Goal: Transaction & Acquisition: Purchase product/service

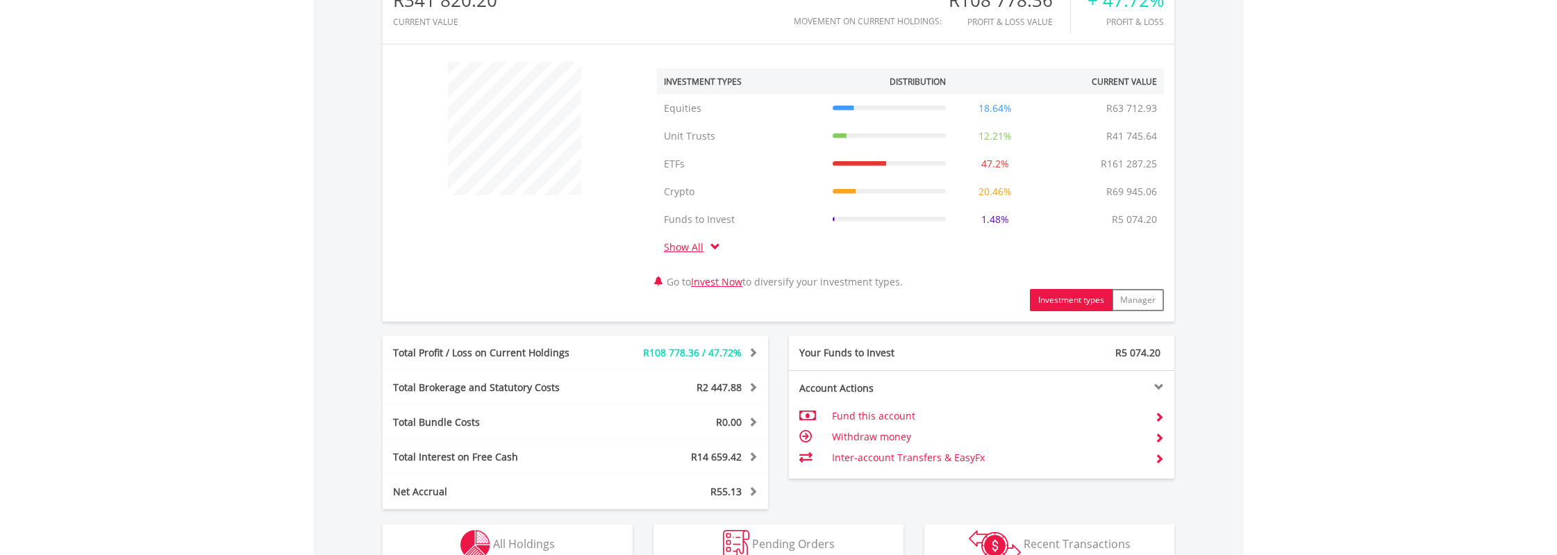
scroll to position [505, 0]
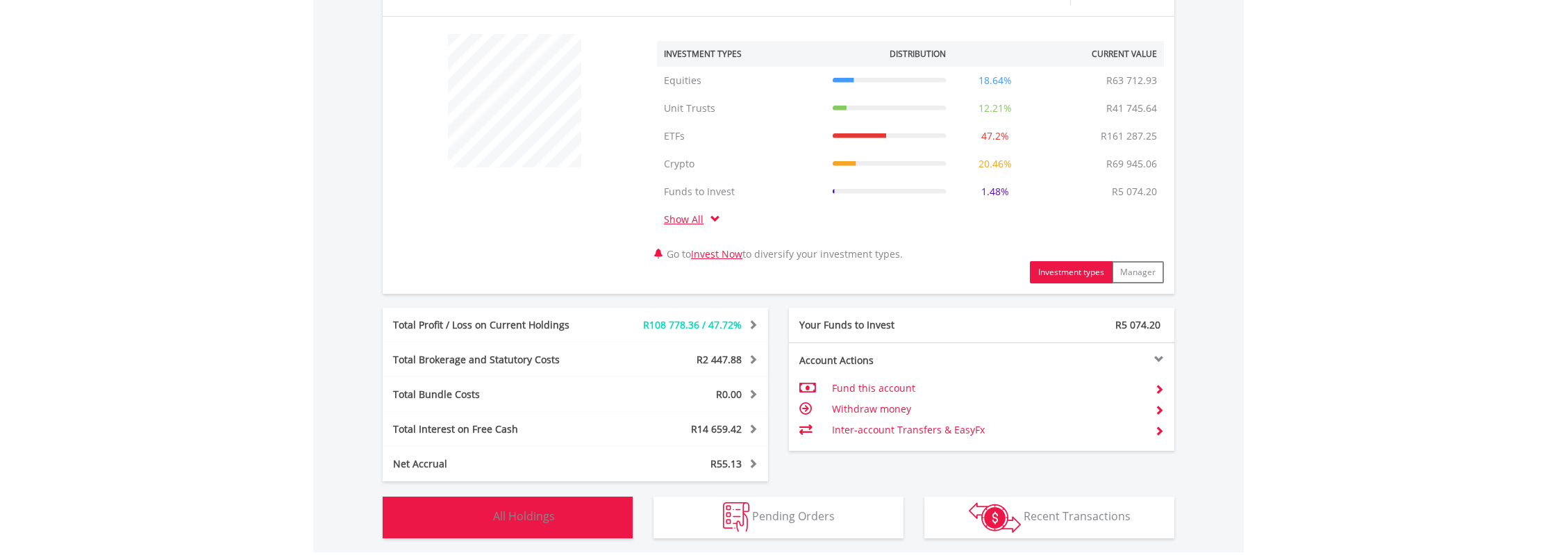
click at [513, 512] on span "All Holdings" at bounding box center [524, 515] width 62 height 15
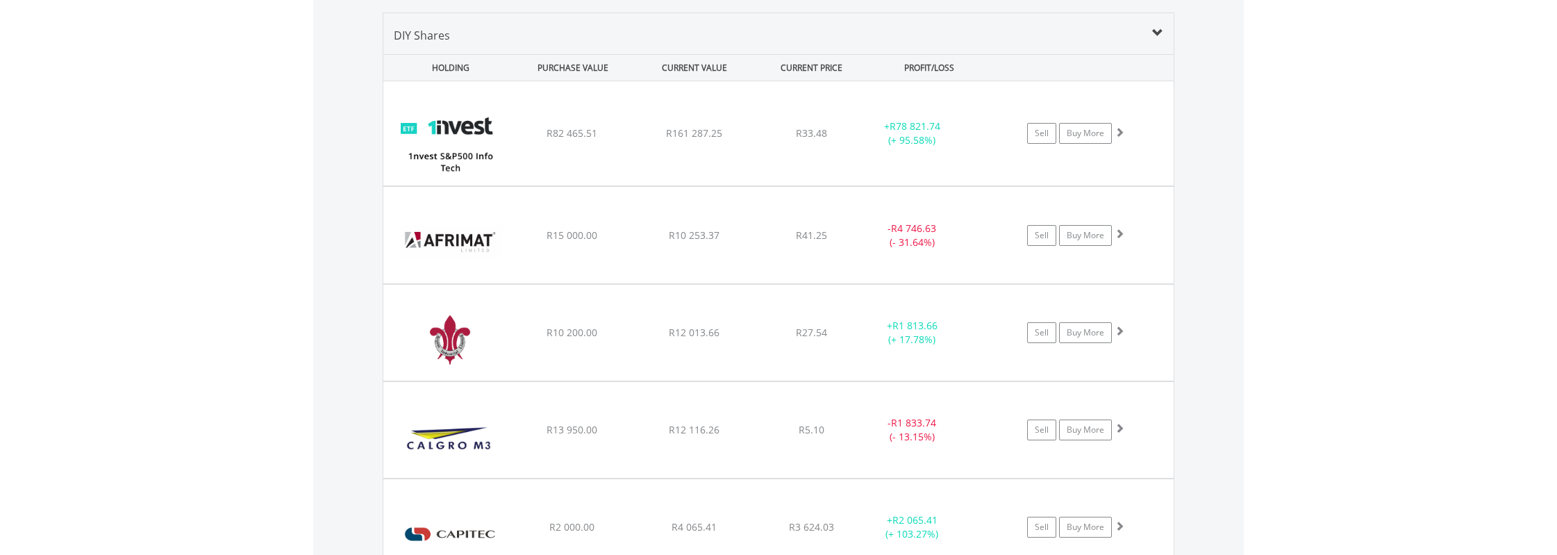
scroll to position [1084, 0]
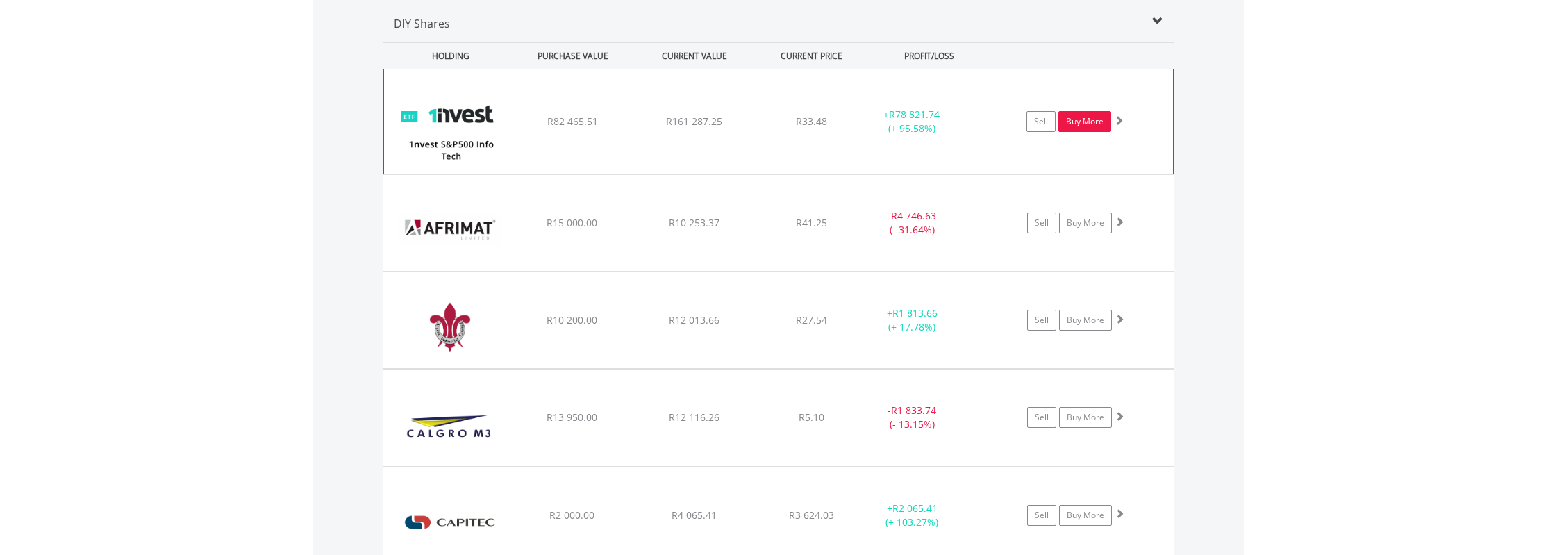
click at [1074, 119] on link "Buy More" at bounding box center [1084, 121] width 53 height 21
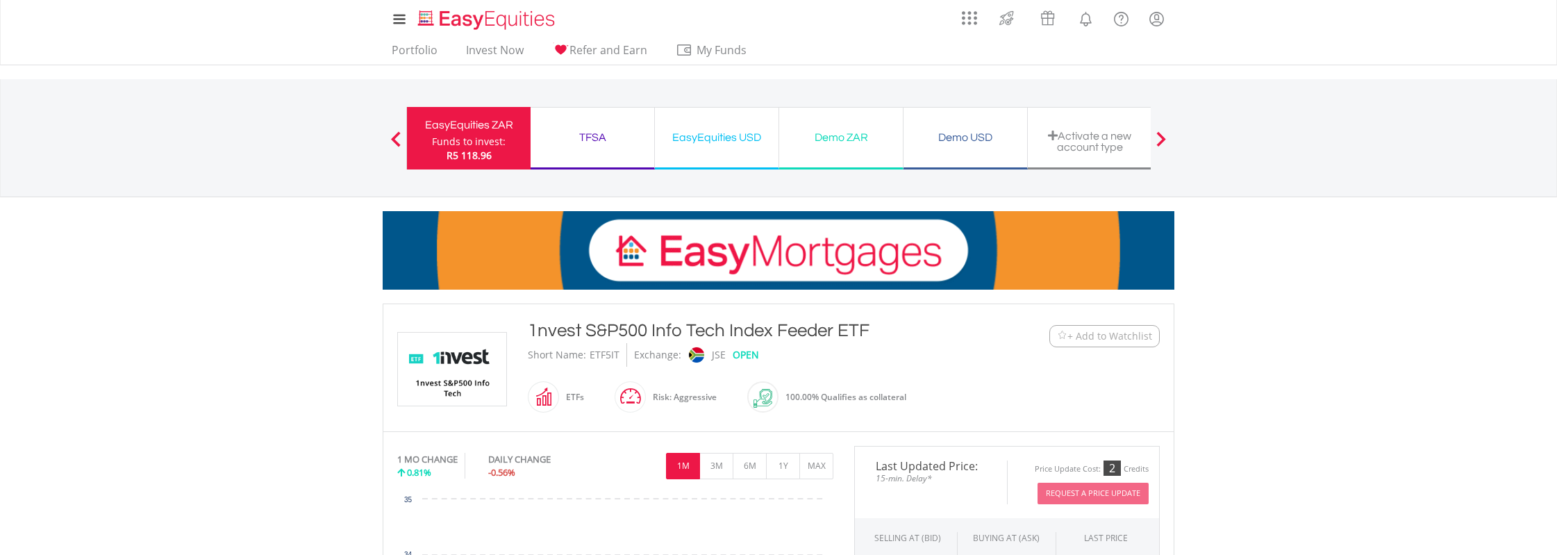
scroll to position [289, 0]
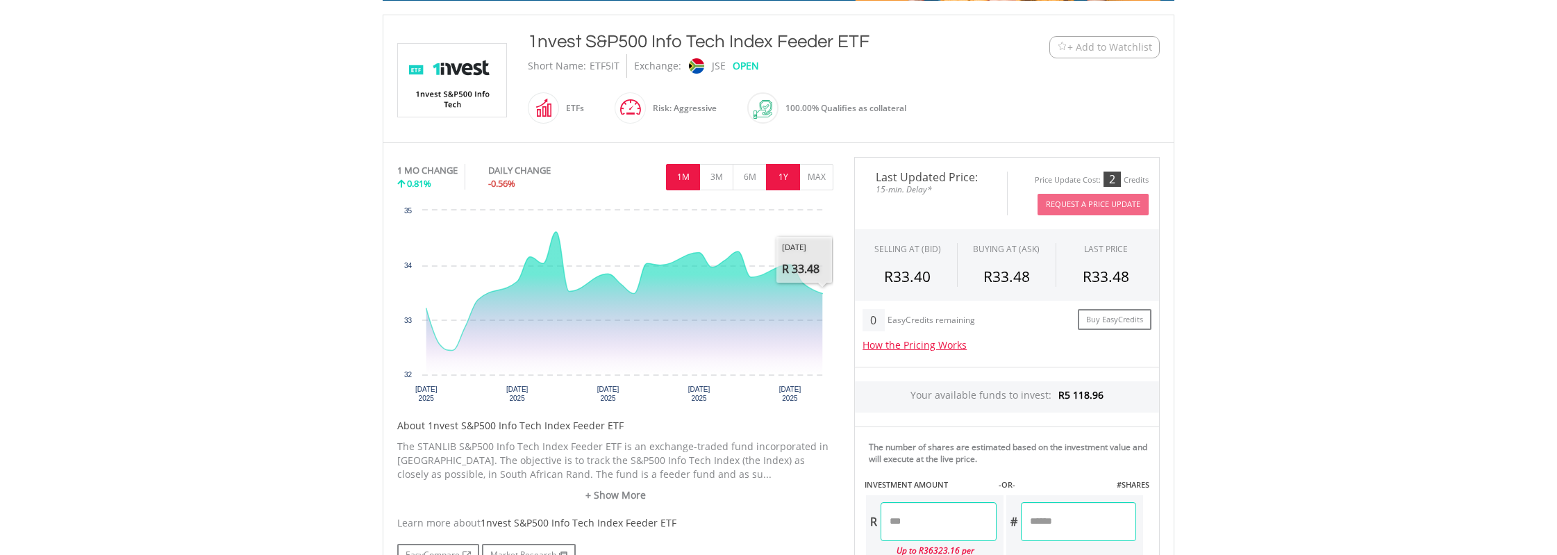
click at [777, 176] on button "1Y" at bounding box center [783, 177] width 34 height 26
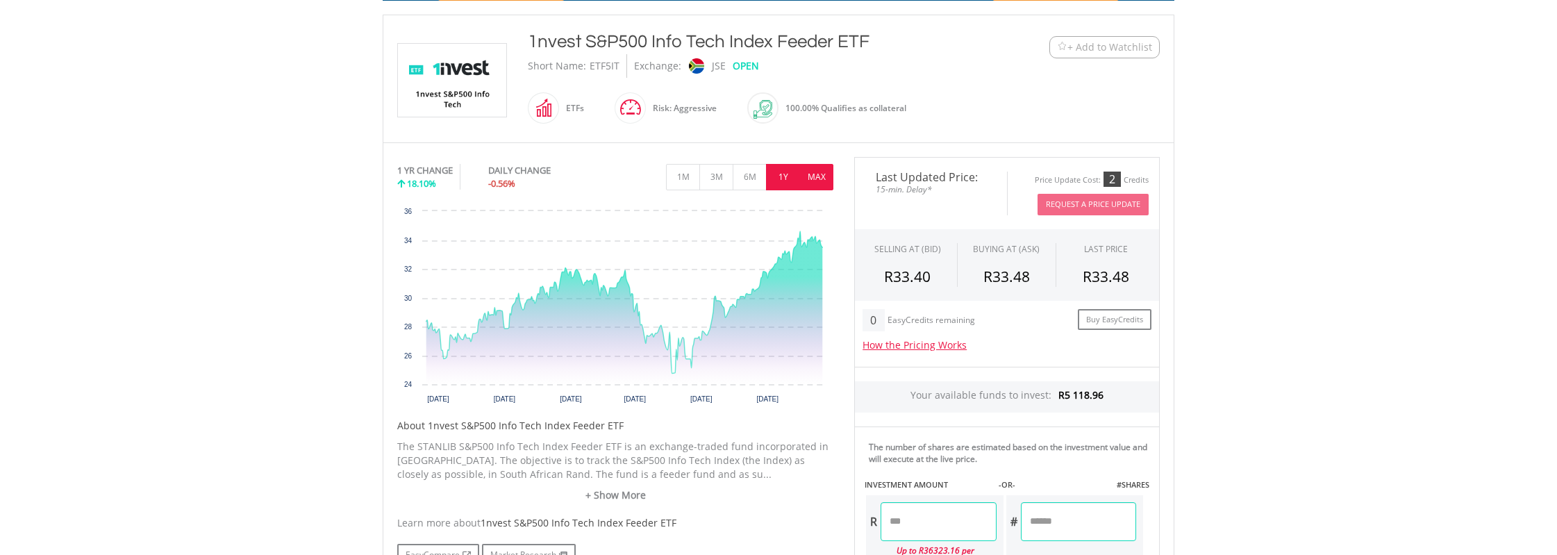
click at [813, 171] on button "MAX" at bounding box center [816, 177] width 34 height 26
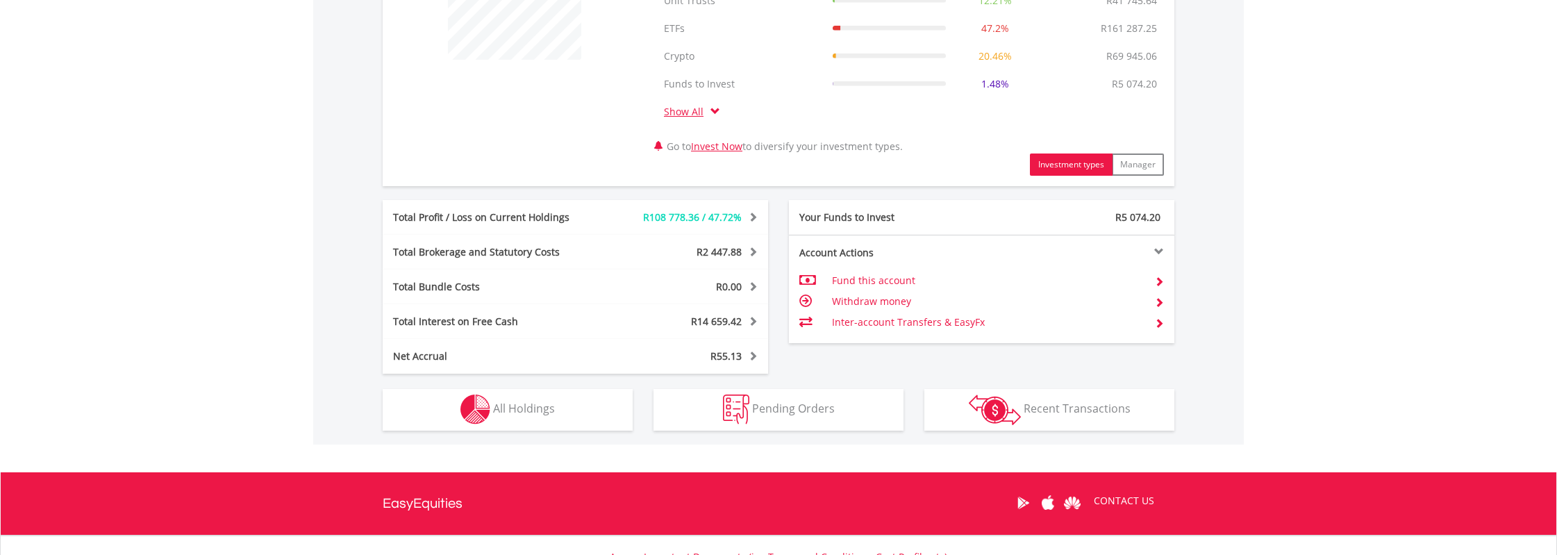
scroll to position [133, 264]
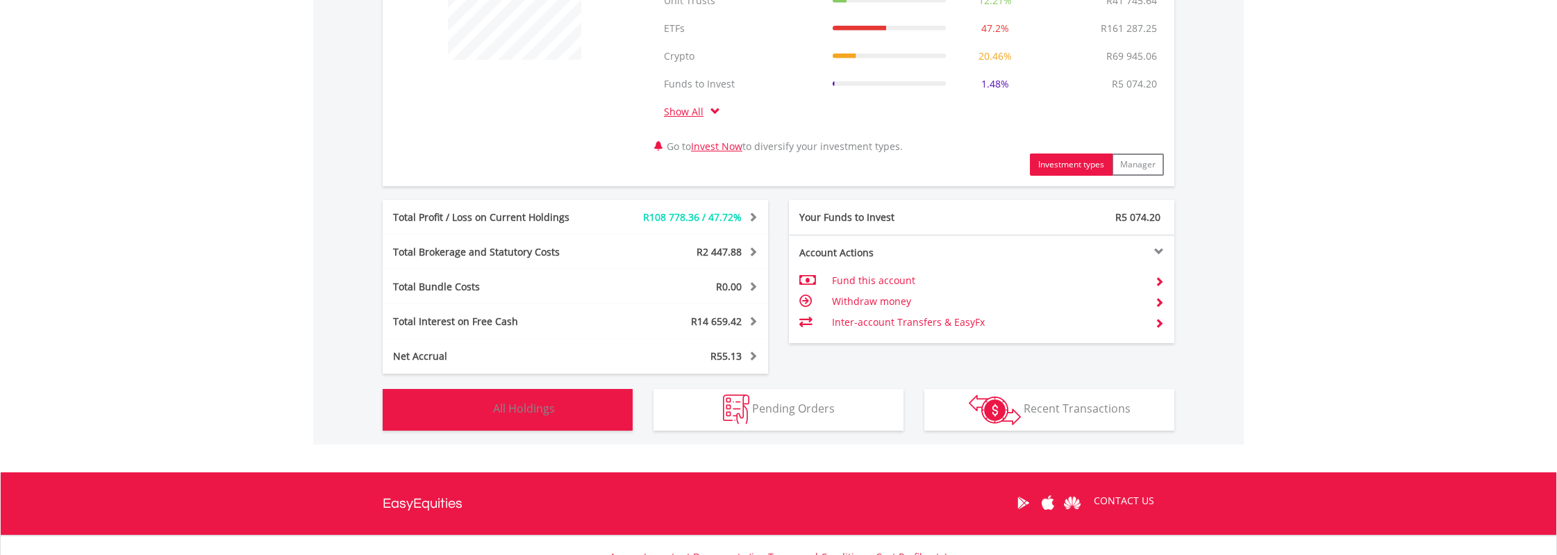
click at [523, 410] on span "All Holdings" at bounding box center [524, 408] width 62 height 15
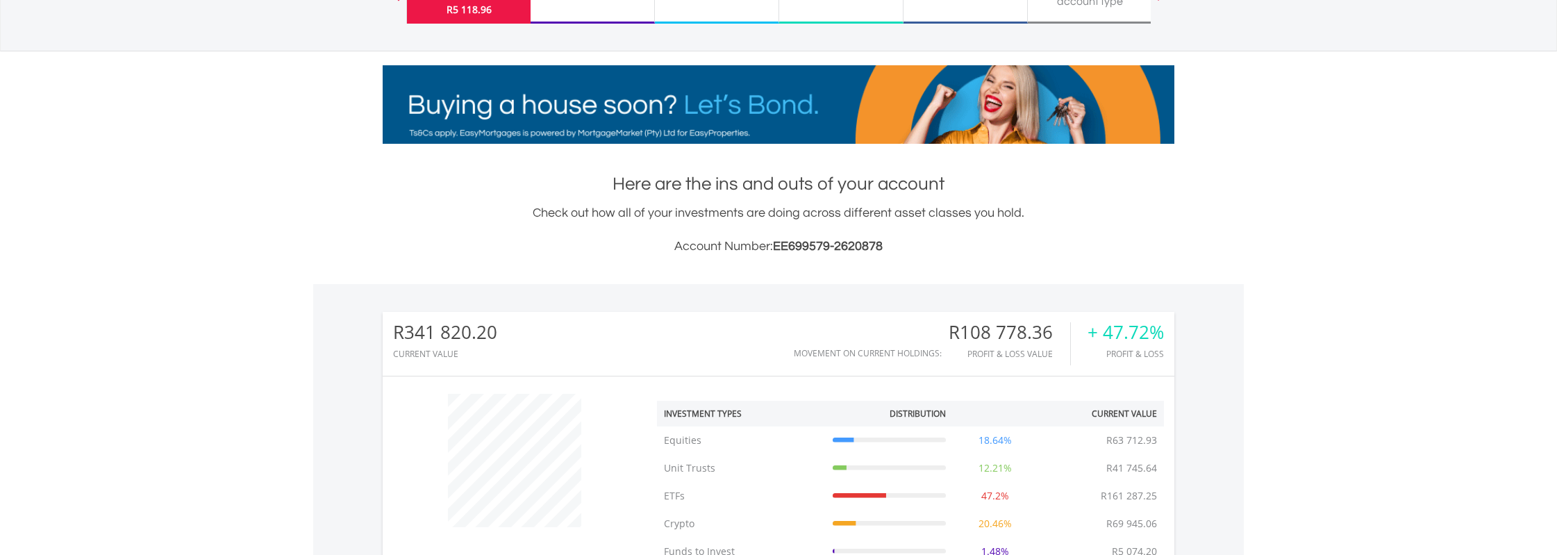
scroll to position [0, 0]
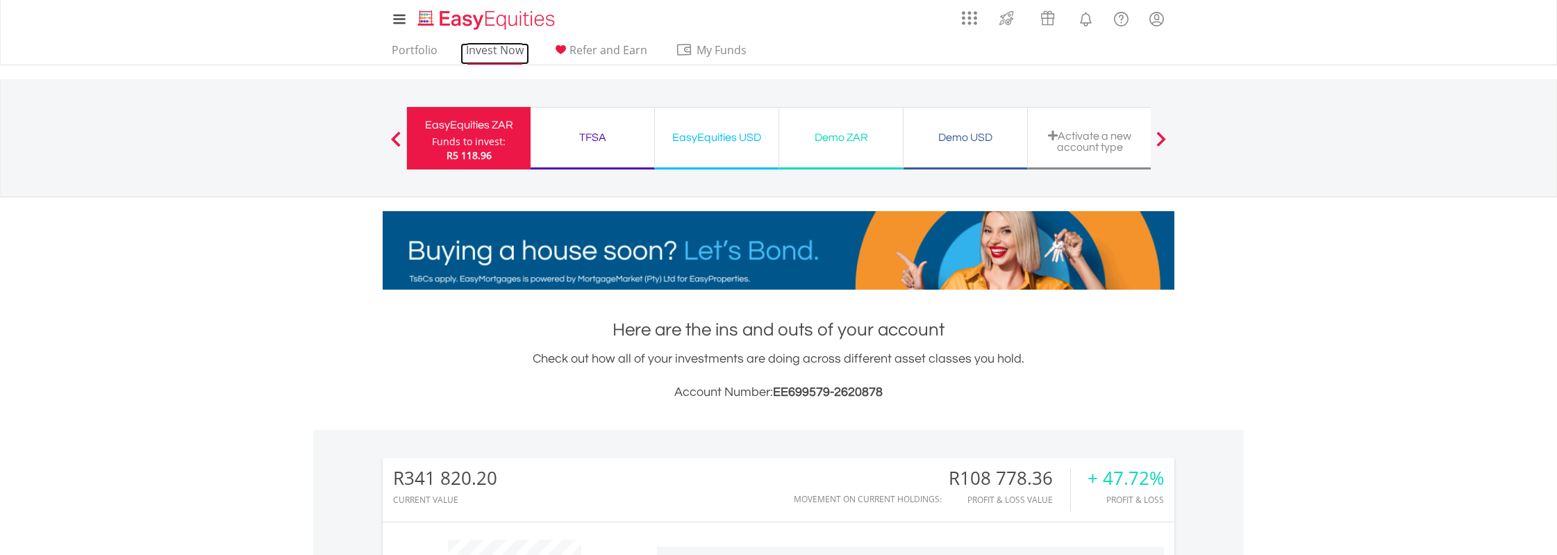
click at [474, 49] on link "Invest Now" at bounding box center [494, 54] width 69 height 22
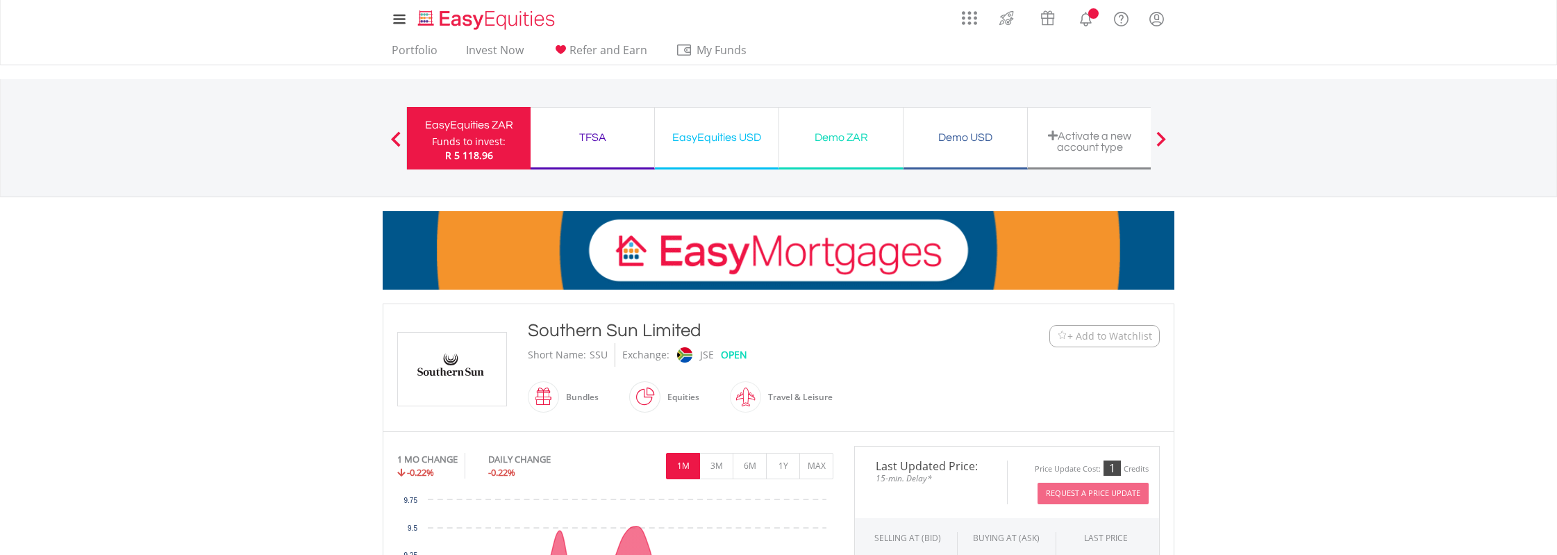
scroll to position [289, 0]
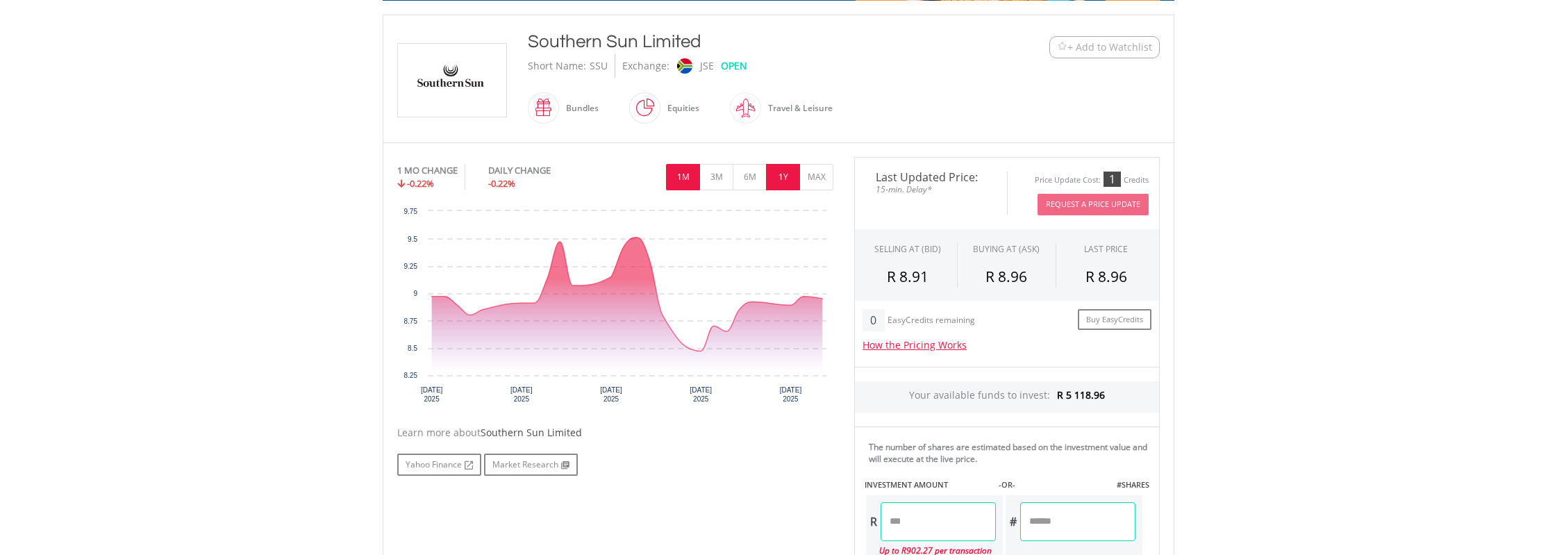
click at [780, 176] on button "1Y" at bounding box center [783, 177] width 34 height 26
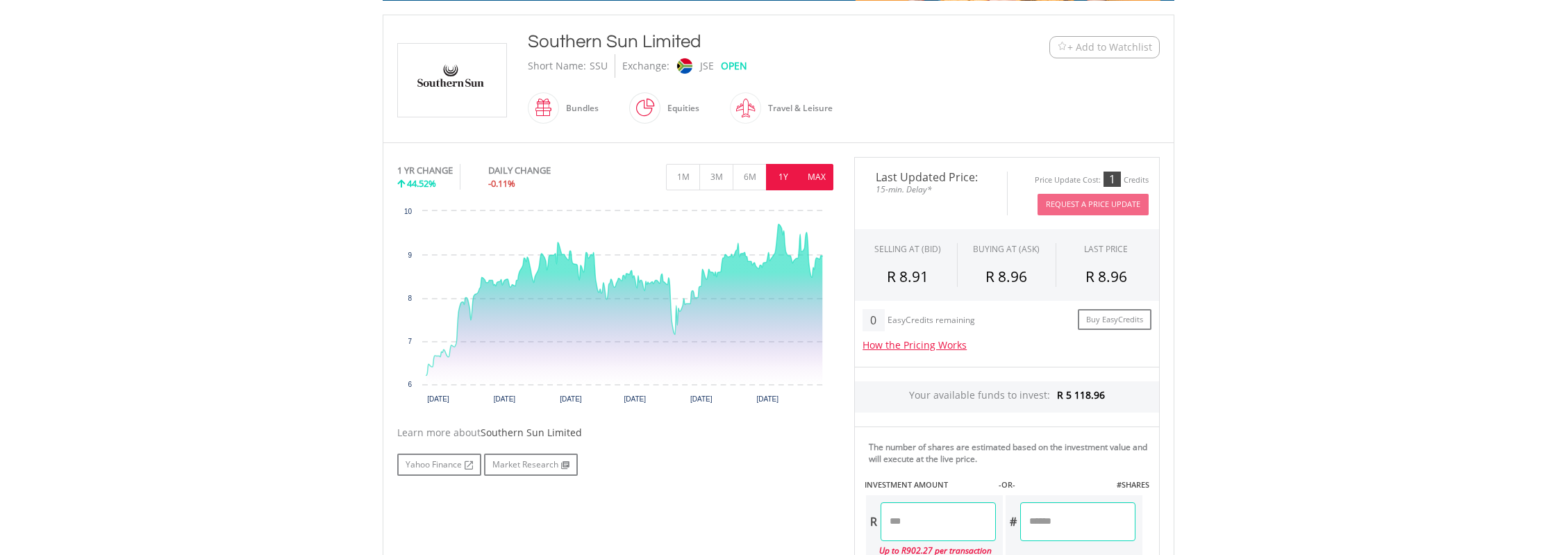
click at [817, 174] on button "MAX" at bounding box center [816, 177] width 34 height 26
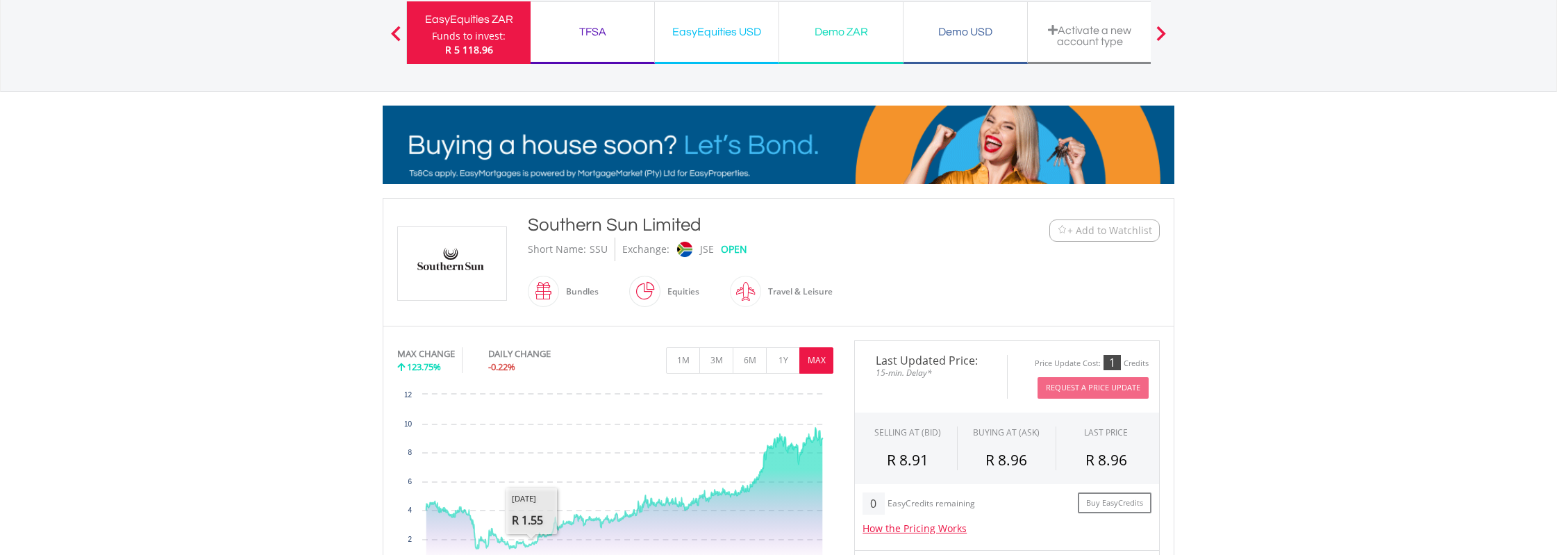
scroll to position [0, 0]
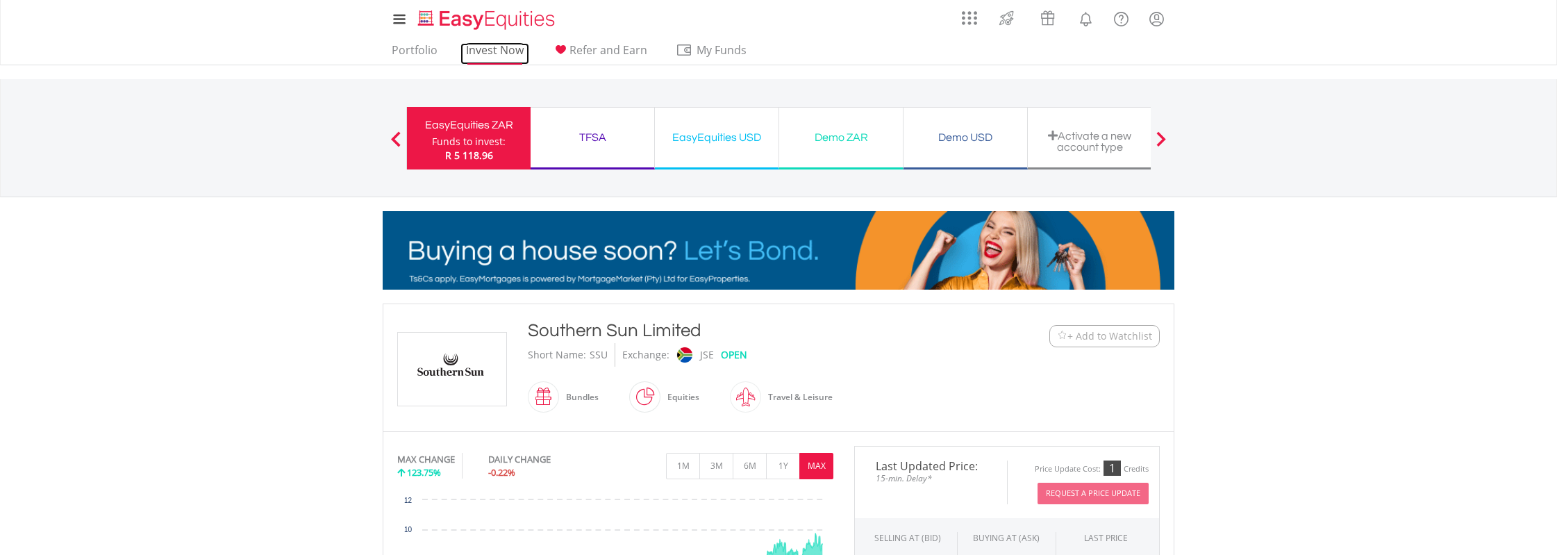
click at [476, 50] on link "Invest Now" at bounding box center [494, 54] width 69 height 22
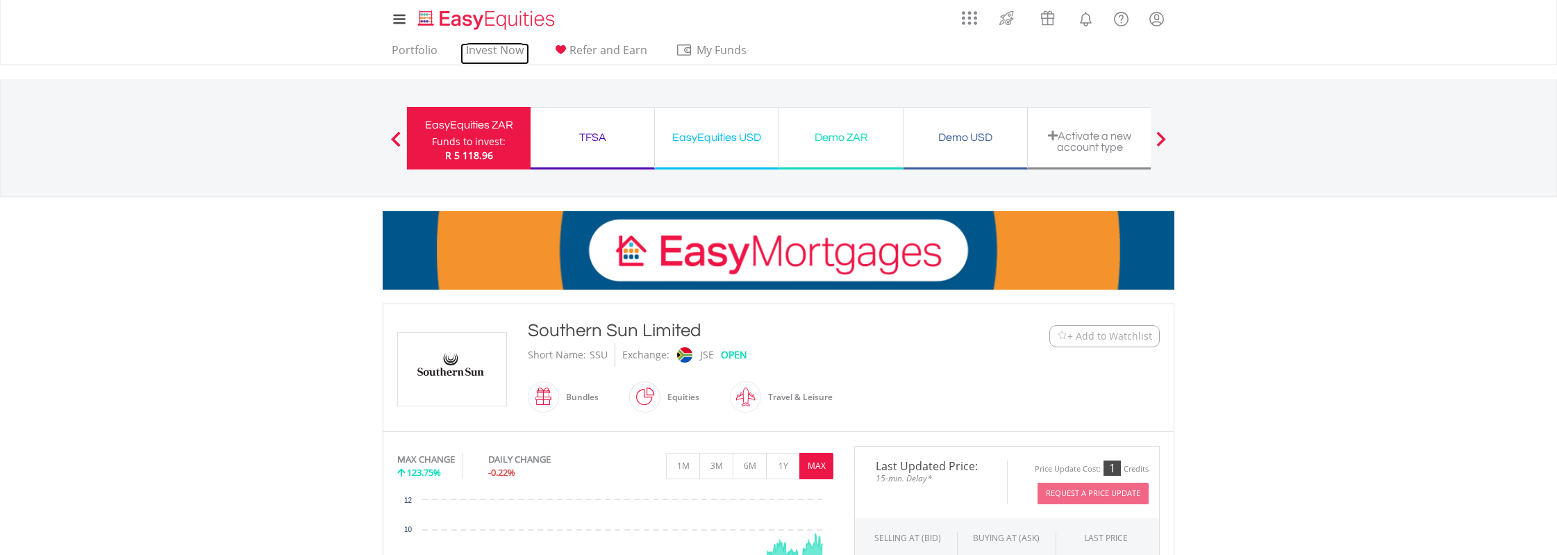
click at [485, 49] on link "Invest Now" at bounding box center [494, 54] width 69 height 22
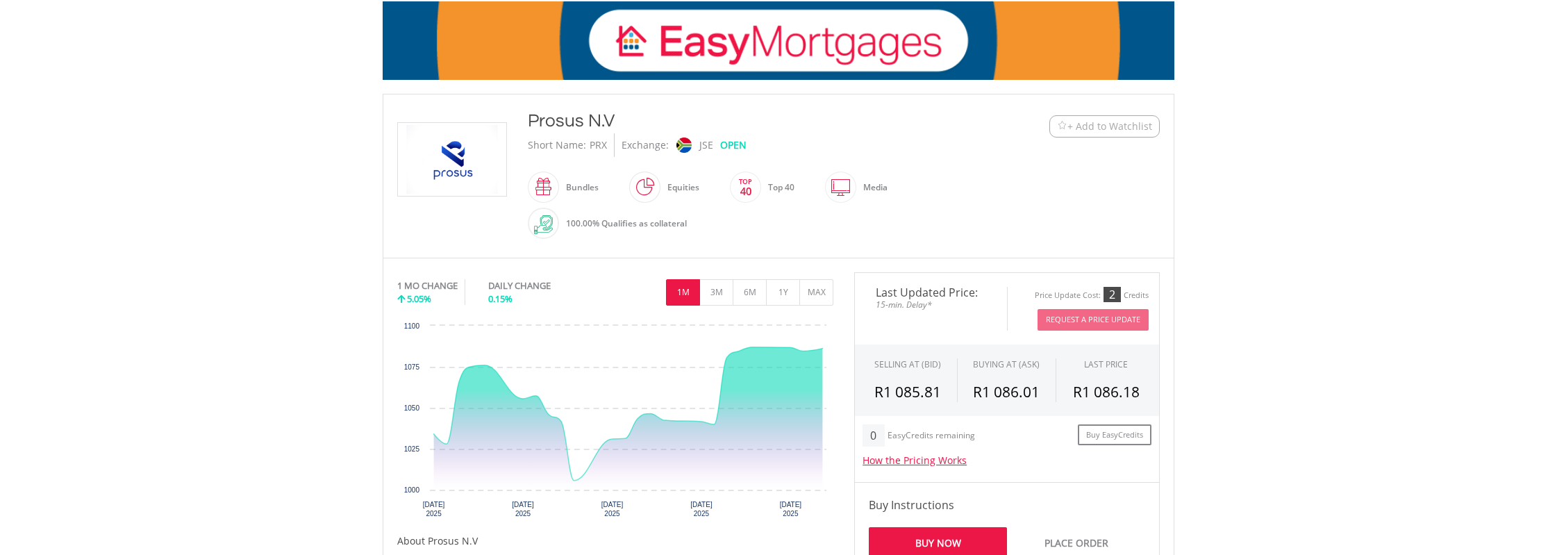
scroll to position [217, 0]
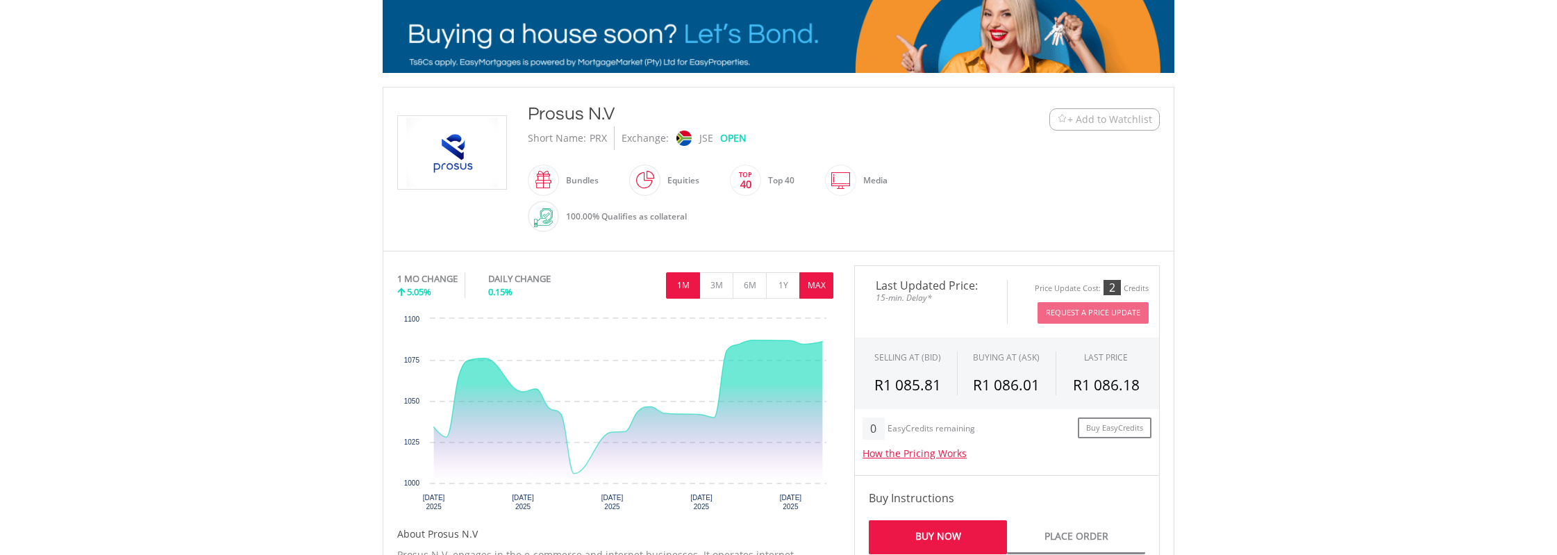
click at [820, 283] on button "MAX" at bounding box center [816, 285] width 34 height 26
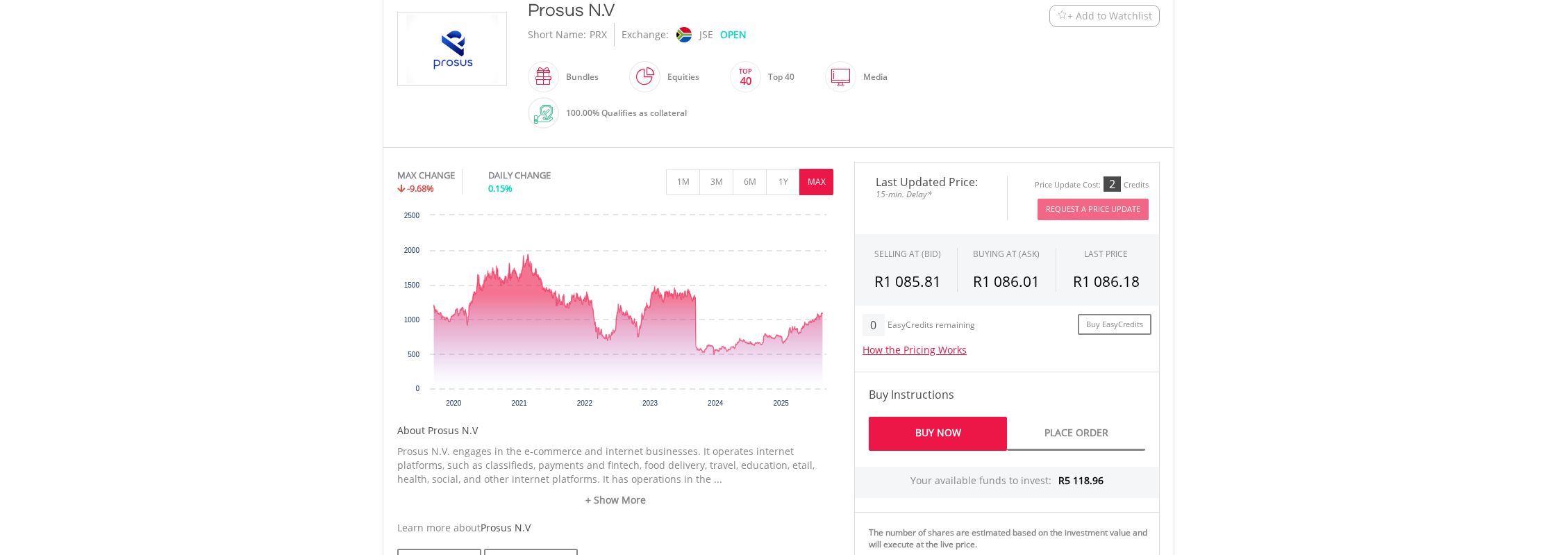
scroll to position [361, 0]
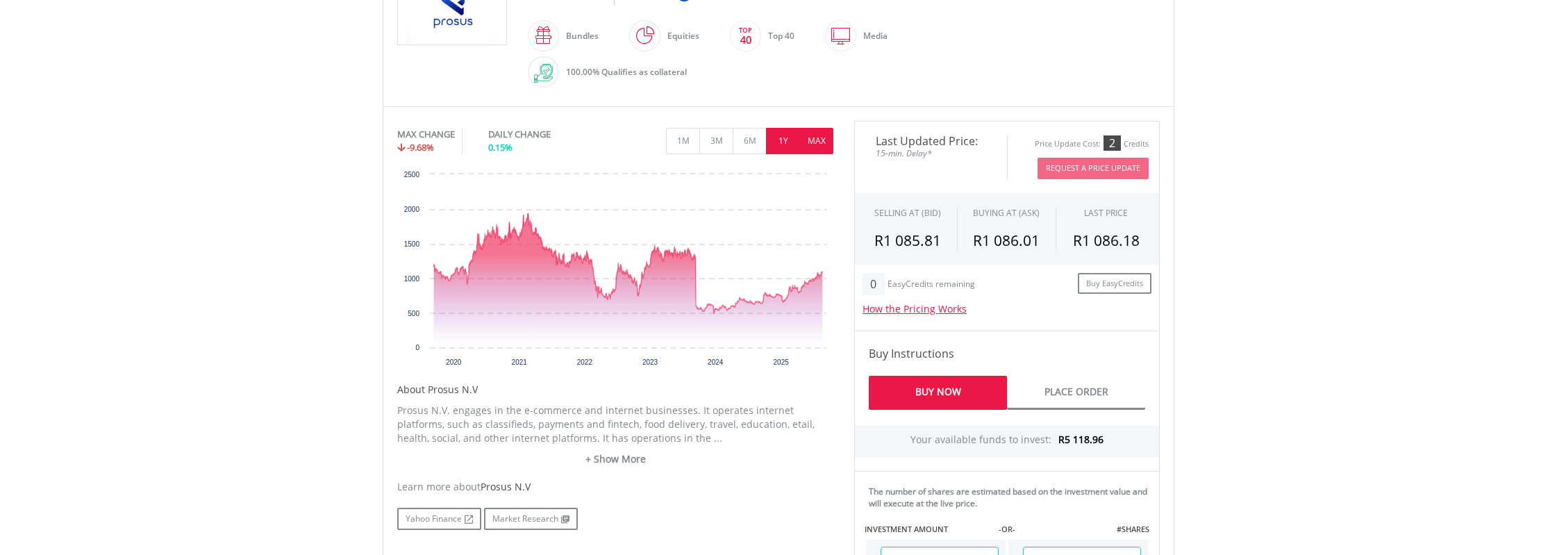
click at [781, 138] on button "1Y" at bounding box center [783, 141] width 34 height 26
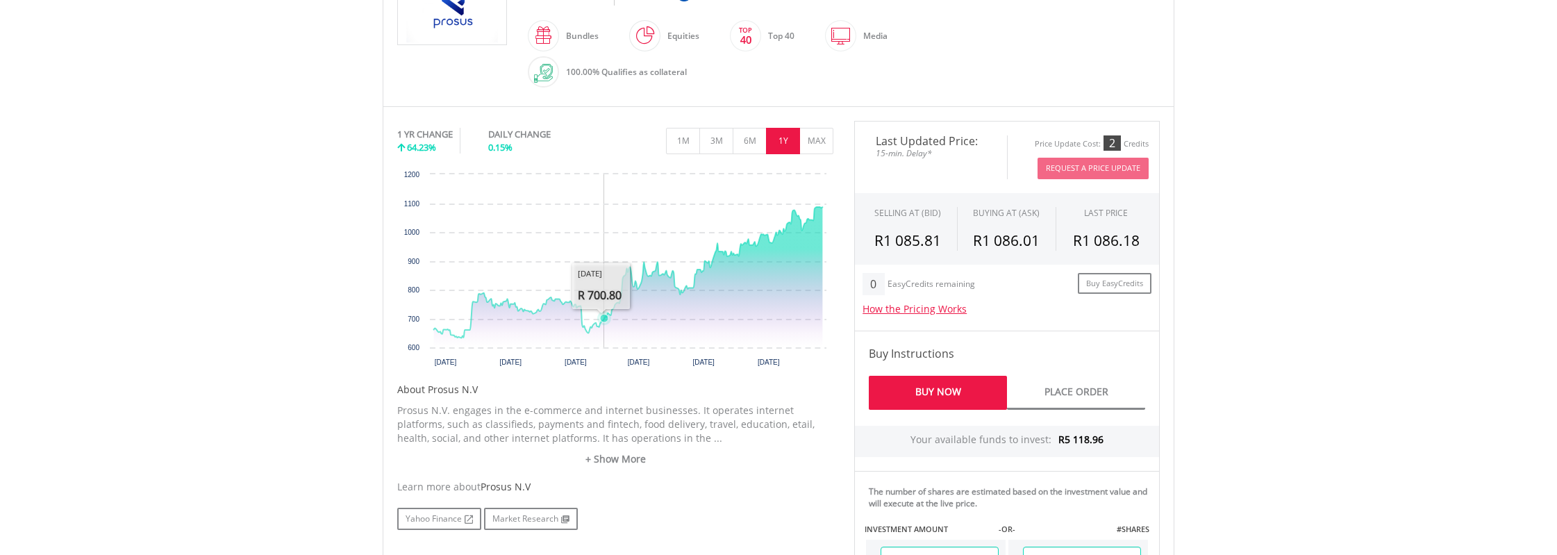
scroll to position [0, 0]
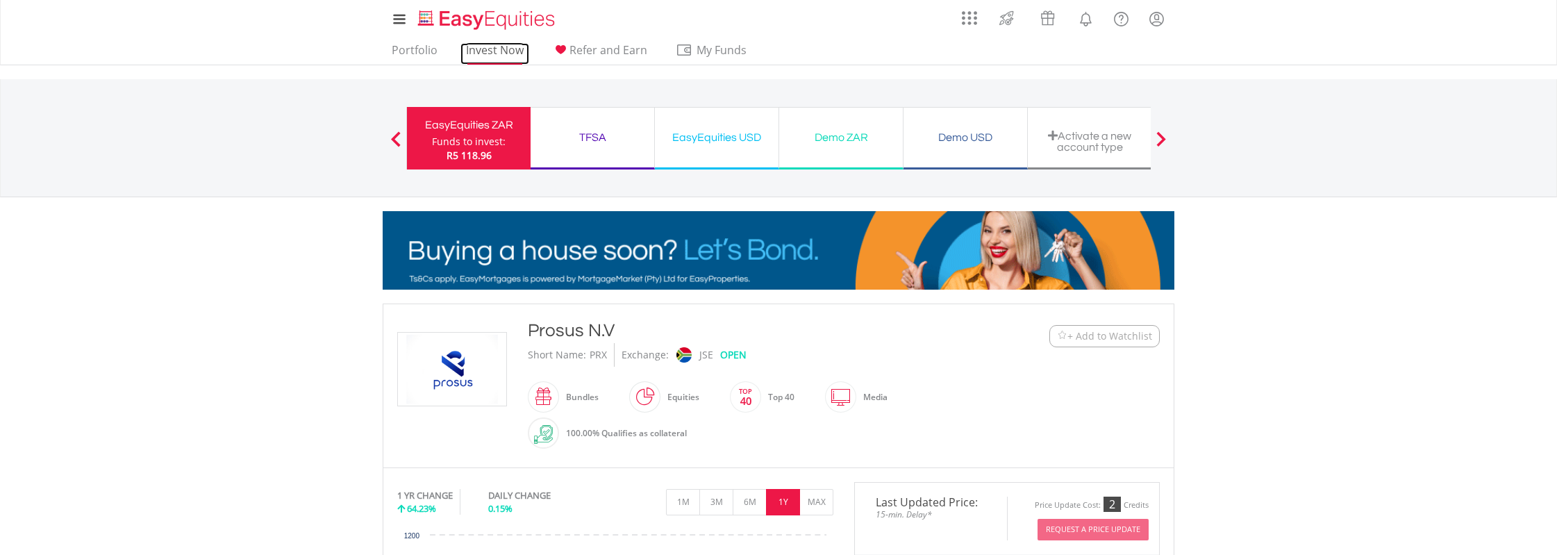
click at [483, 48] on link "Invest Now" at bounding box center [494, 54] width 69 height 22
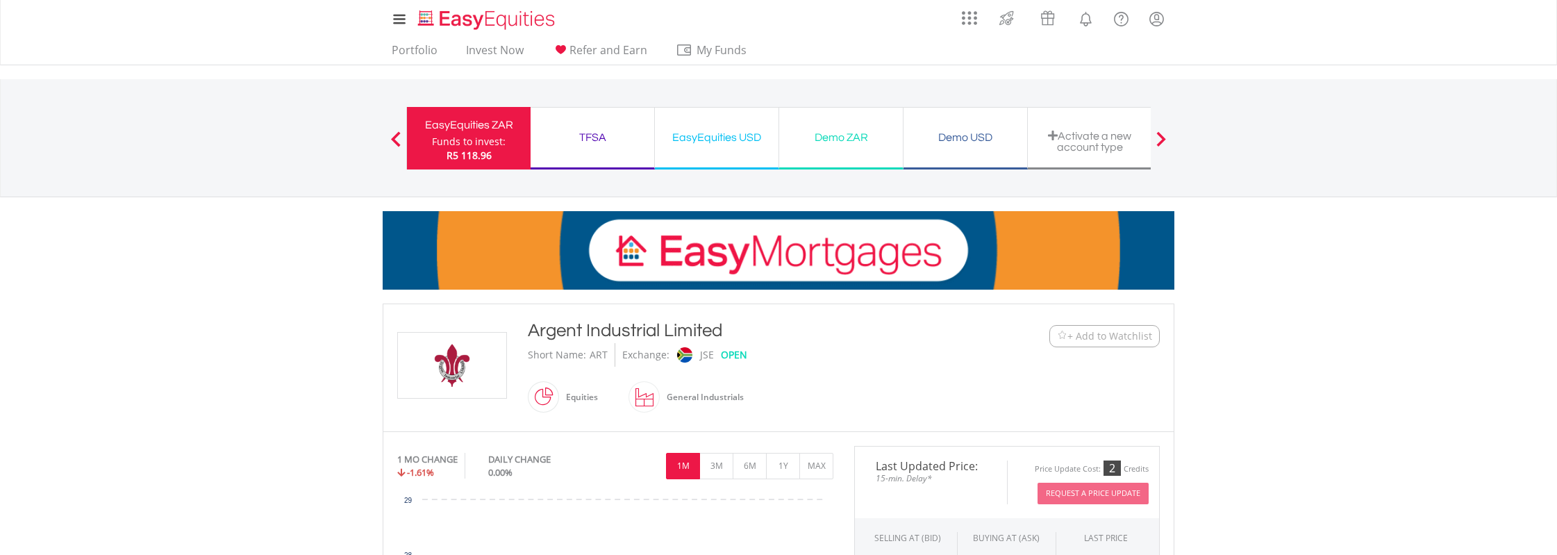
scroll to position [217, 0]
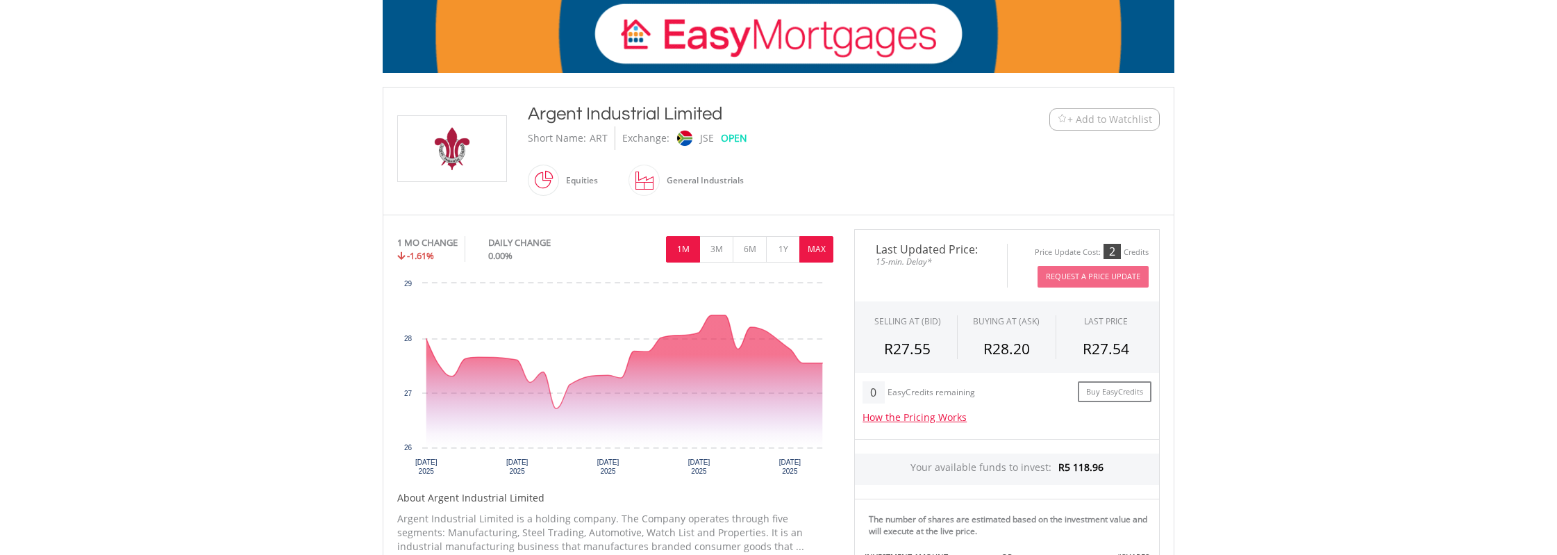
click at [817, 248] on button "MAX" at bounding box center [816, 249] width 34 height 26
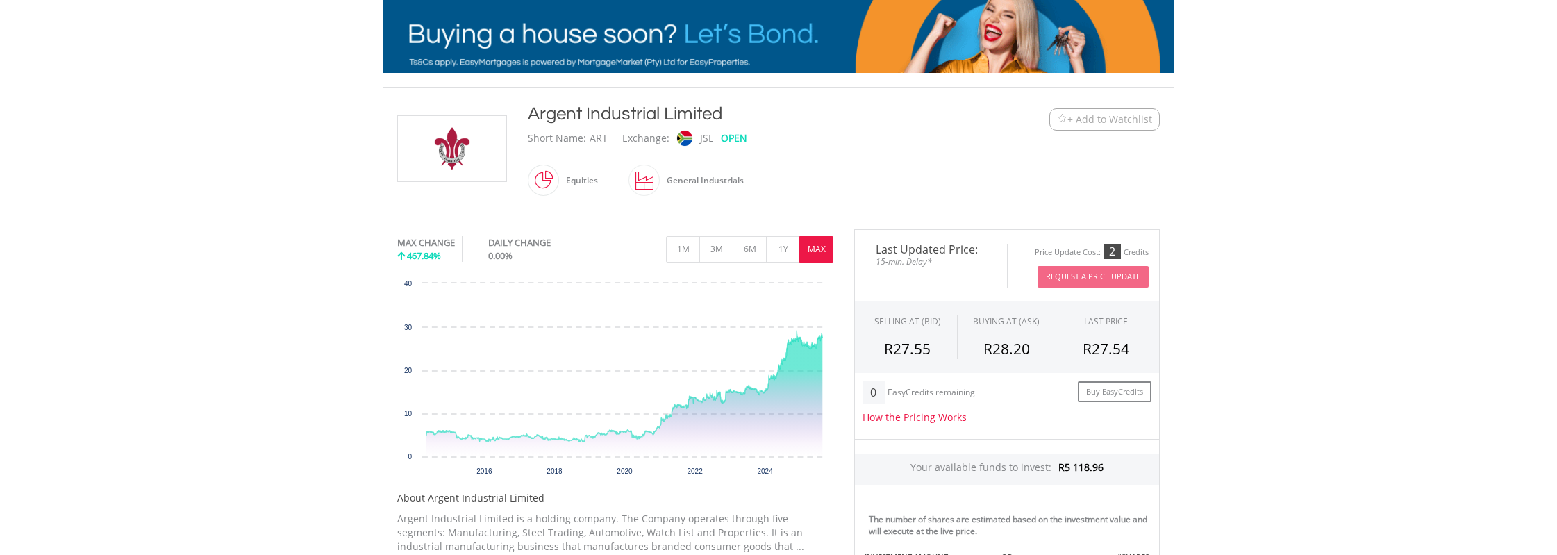
click at [736, 331] on rect "Interactive chart" at bounding box center [615, 380] width 436 height 208
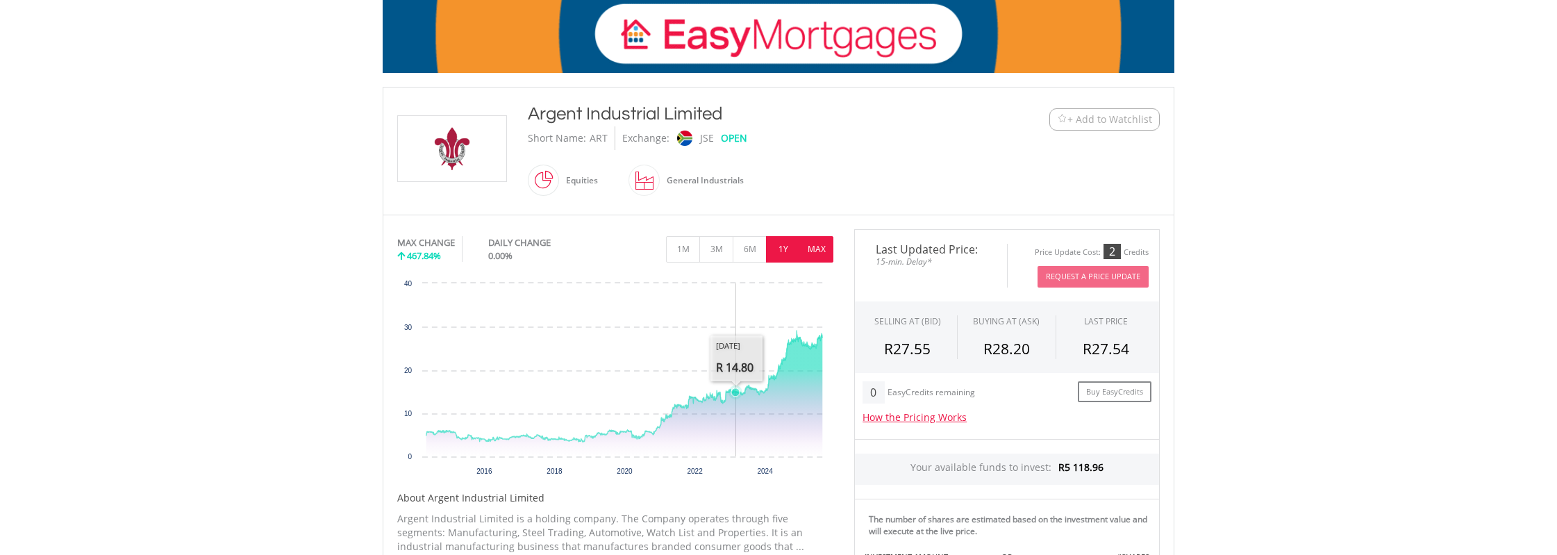
click at [781, 248] on button "1Y" at bounding box center [783, 249] width 34 height 26
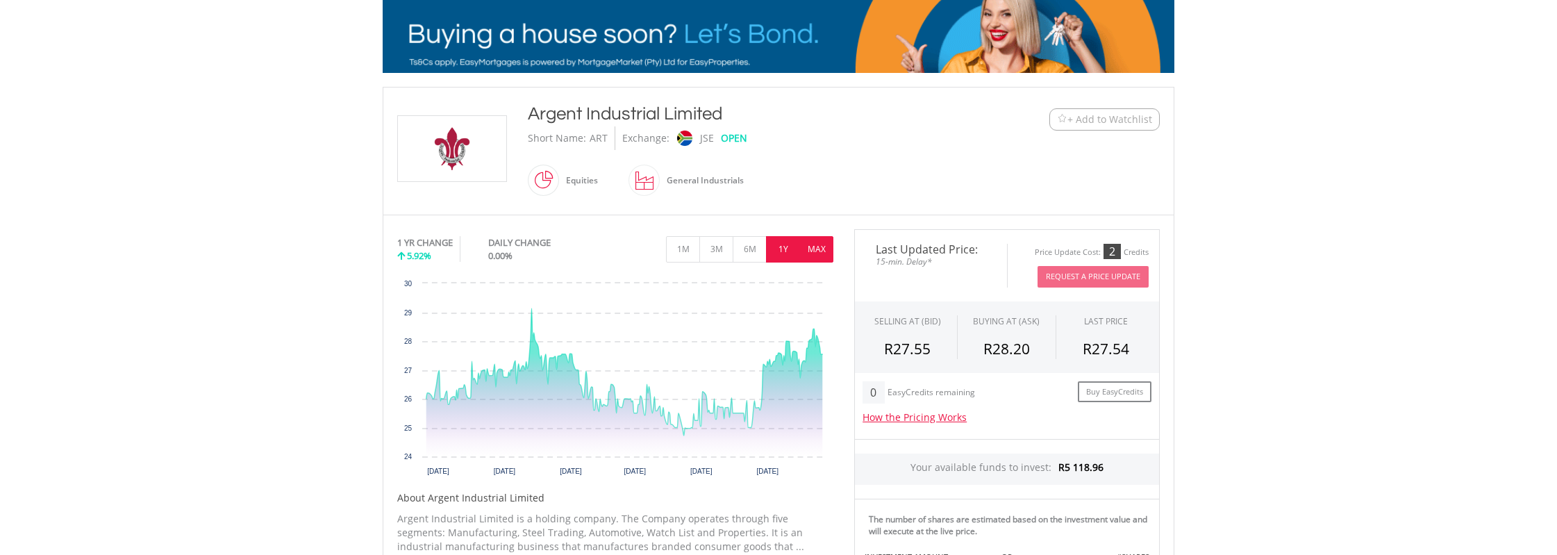
click at [815, 244] on button "MAX" at bounding box center [816, 249] width 34 height 26
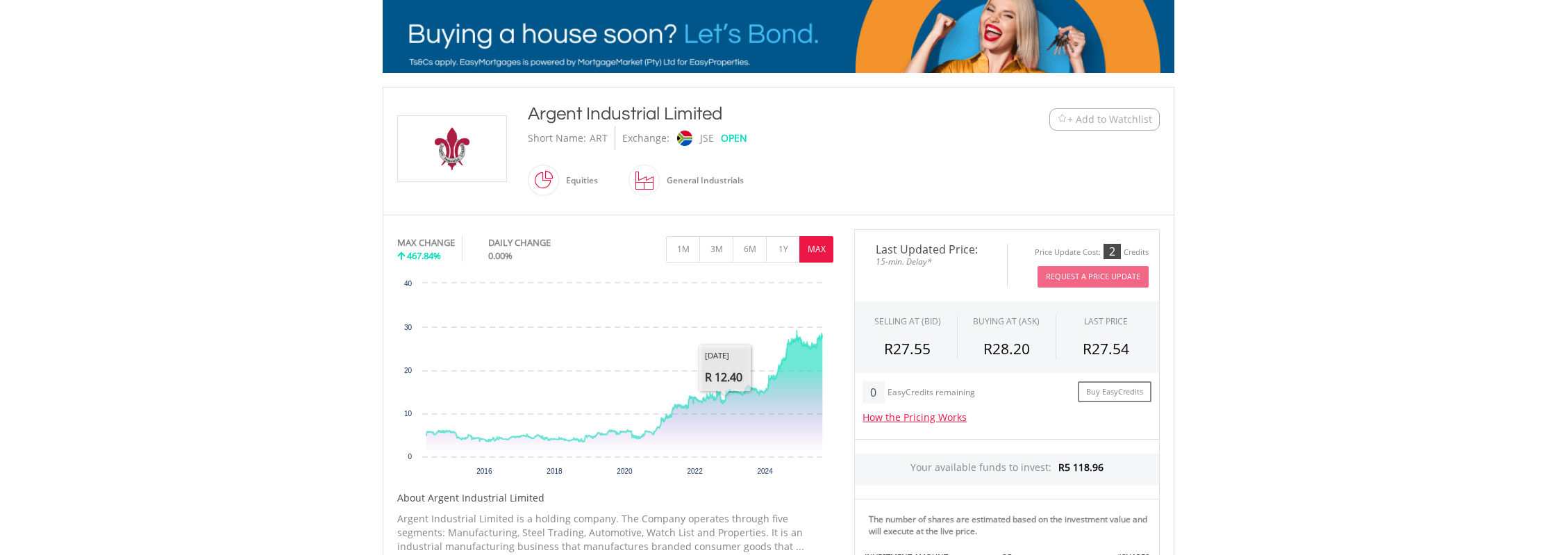
scroll to position [0, 0]
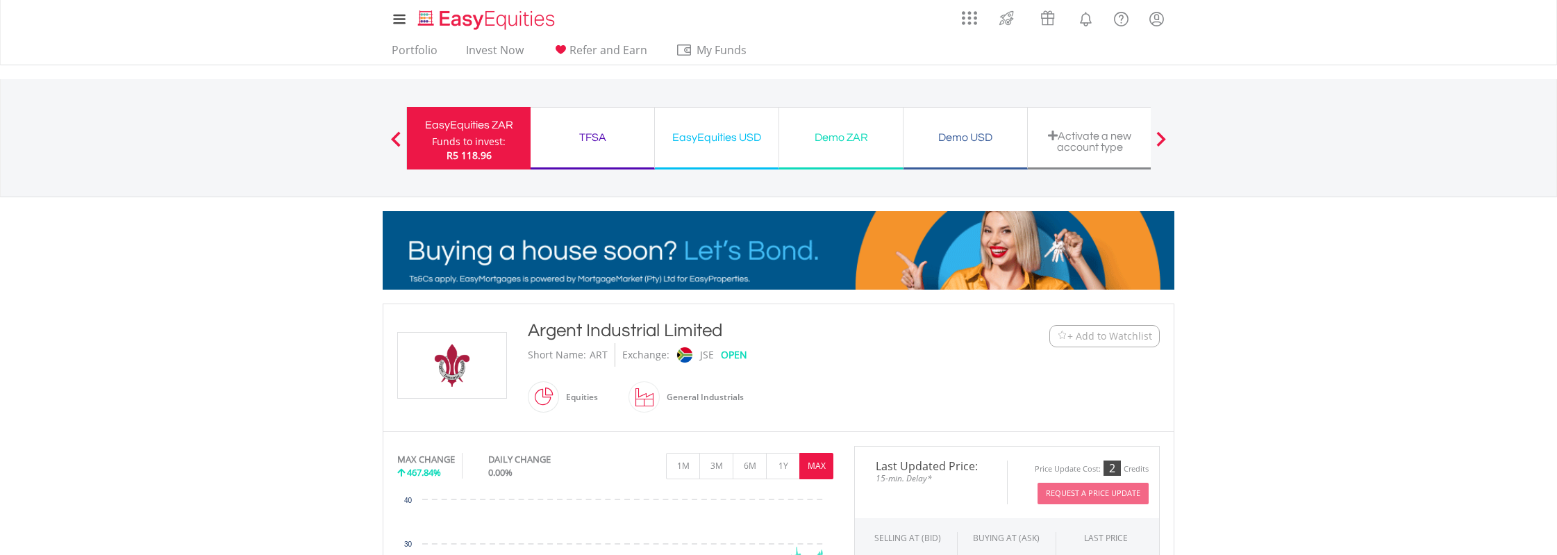
click at [647, 92] on div "EasyEquities ZAR Funds to invest: R5 118.96 TFSA Funds to invest: R5 118.96 Eas…" at bounding box center [778, 137] width 744 height 117
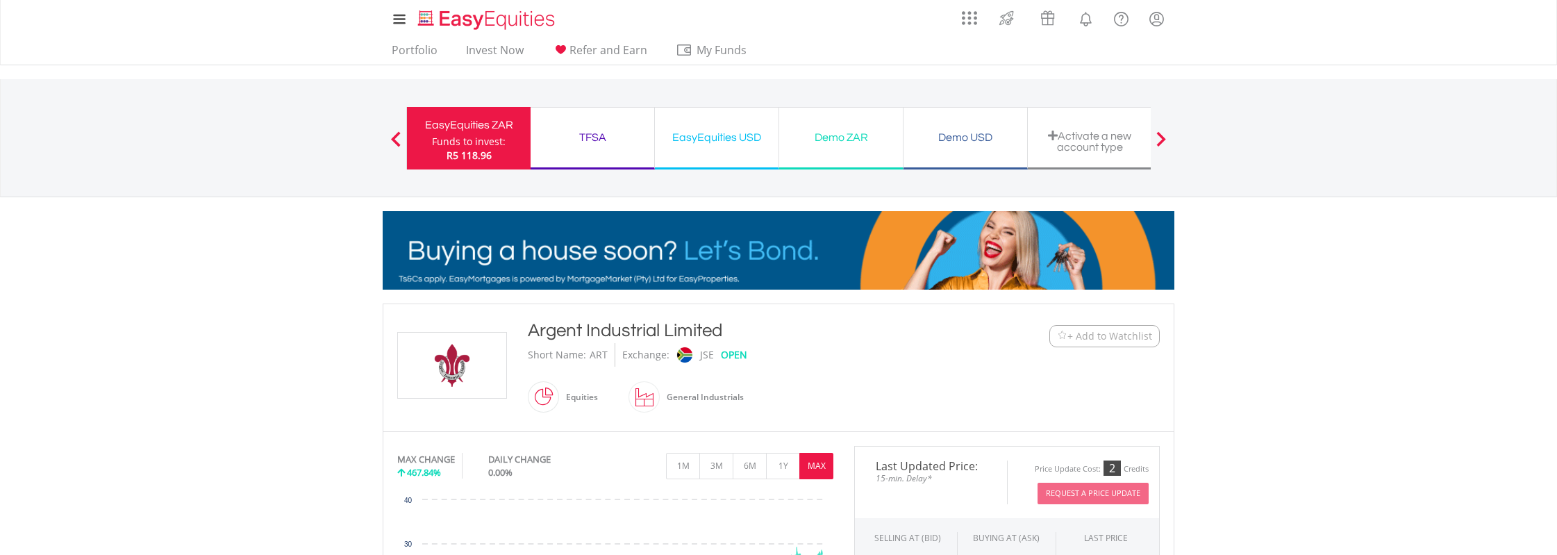
click at [271, 173] on nav "EasyEquities ZAR Funds to invest: R5 118.96 TFSA Funds to invest: R5 118.96 Eas…" at bounding box center [778, 138] width 1557 height 118
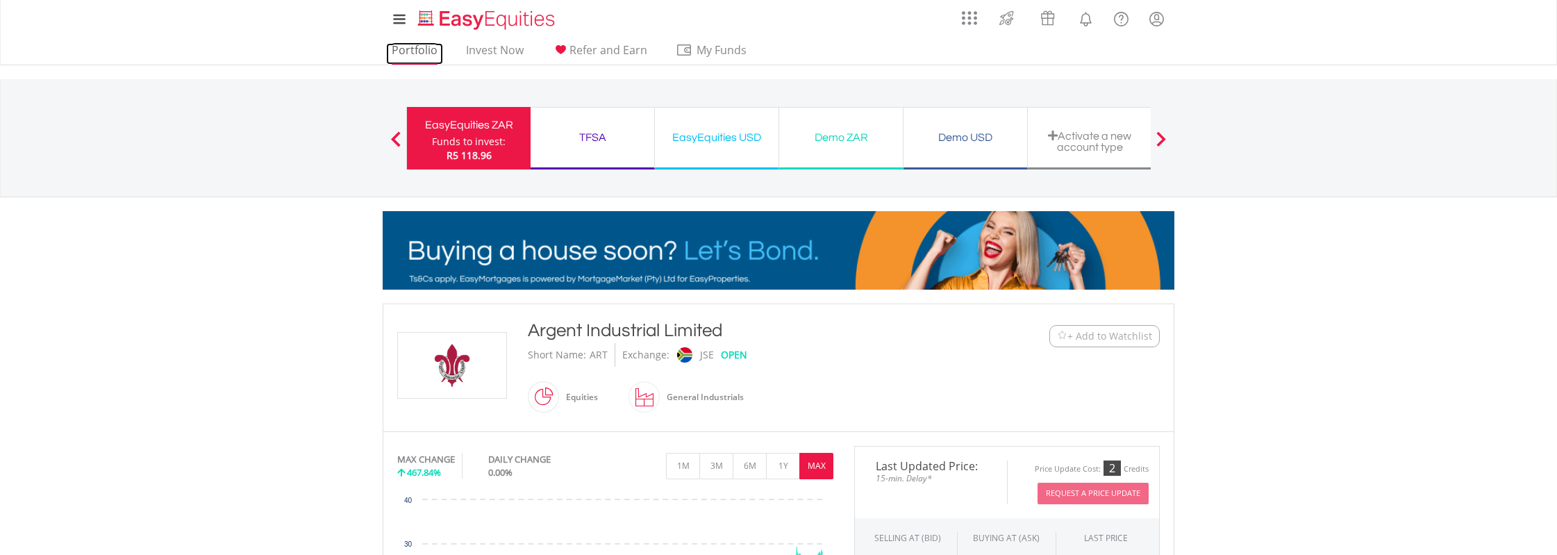
click at [406, 50] on link "Portfolio" at bounding box center [414, 54] width 57 height 22
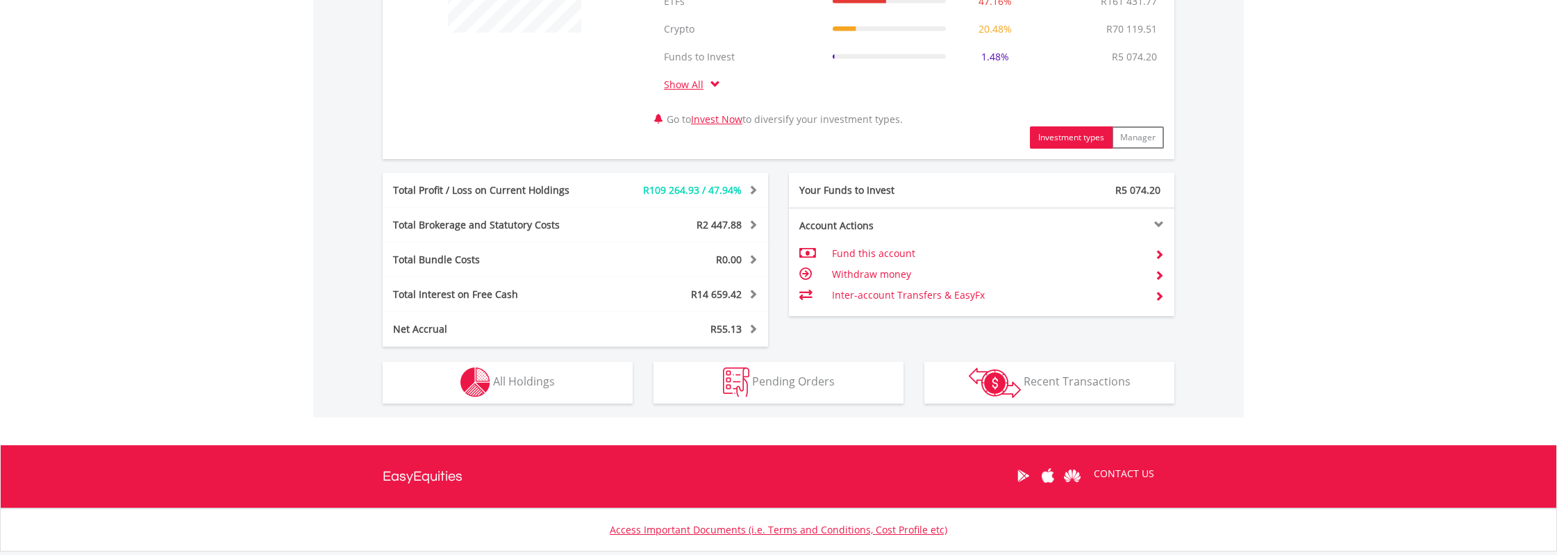
scroll to position [650, 0]
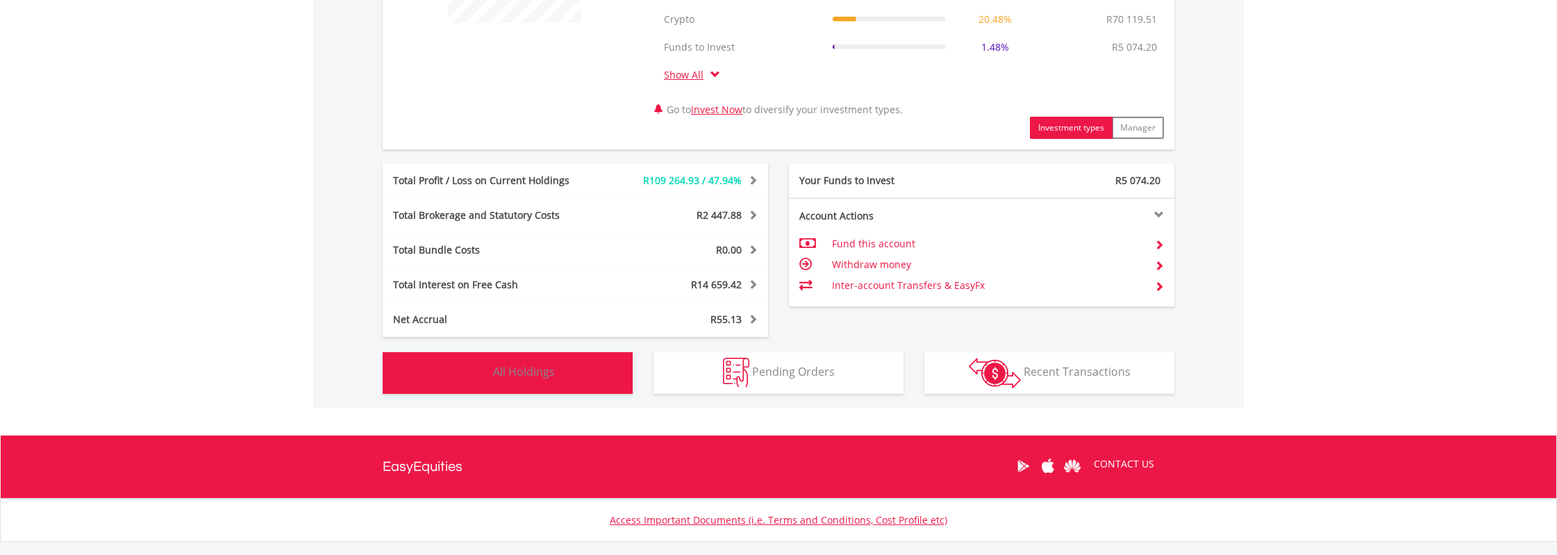
click at [526, 373] on span "All Holdings" at bounding box center [524, 371] width 62 height 15
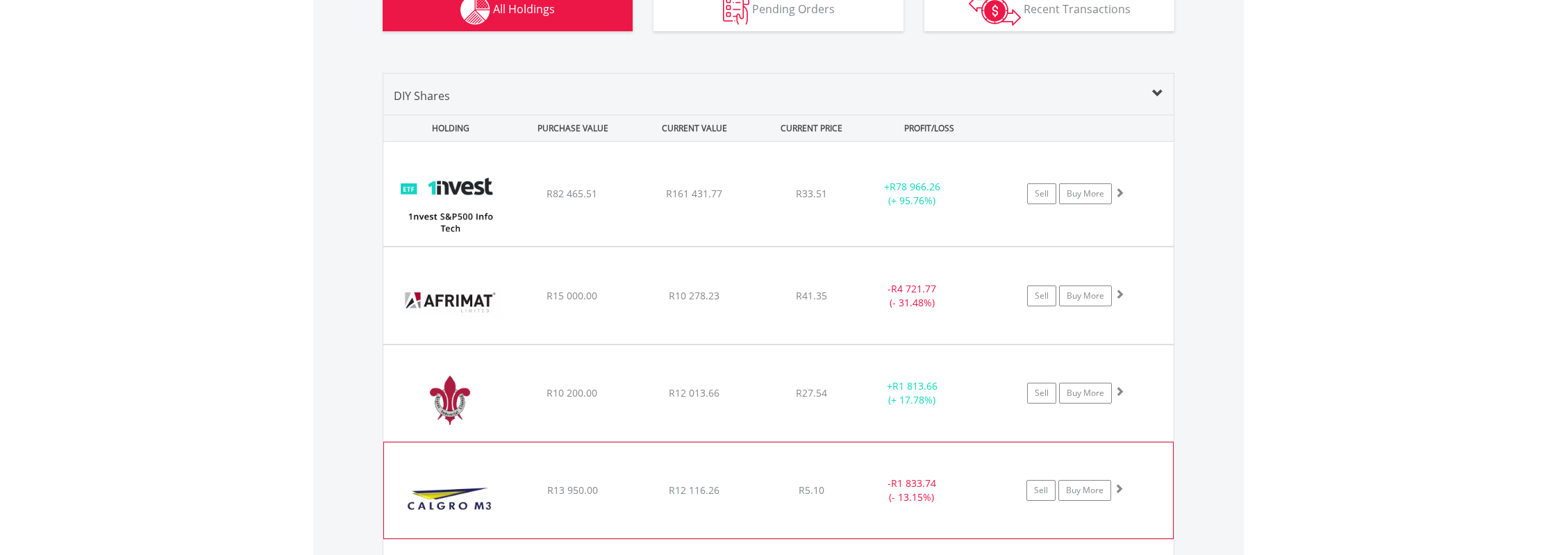
scroll to position [651, 0]
